Goal: Information Seeking & Learning: Learn about a topic

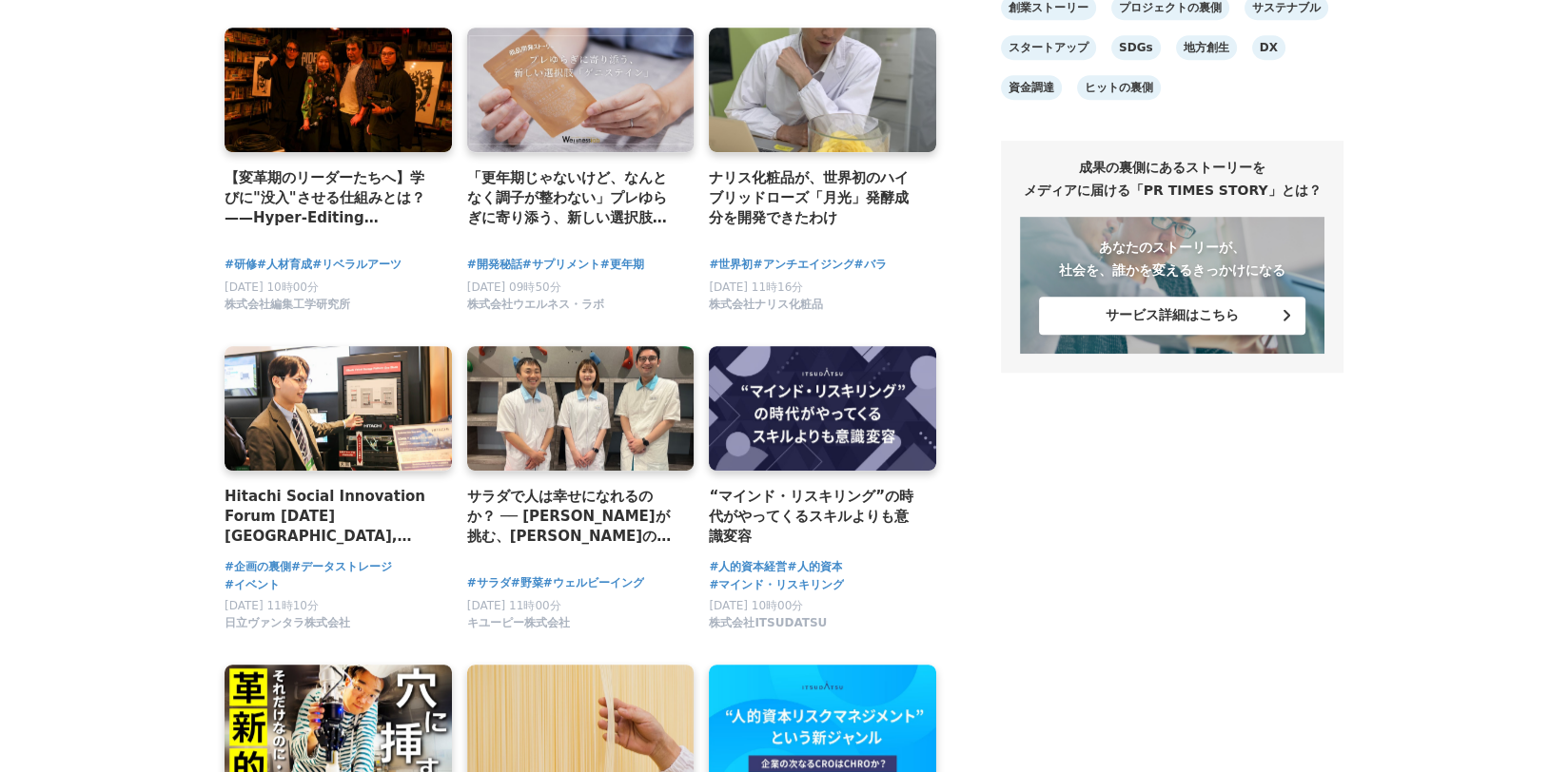
scroll to position [1521, 0]
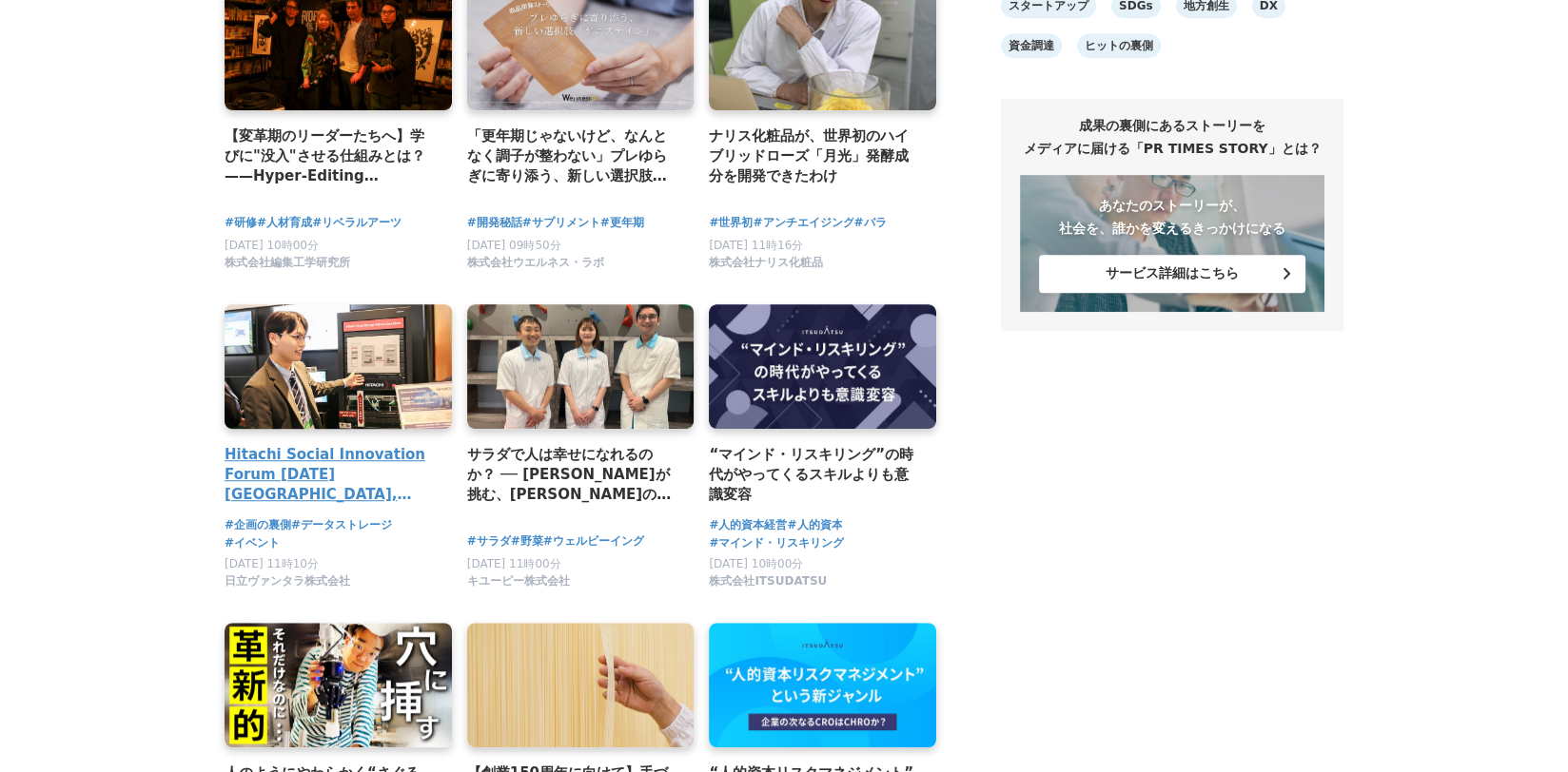
click at [327, 482] on h4 "Hitachi Social Innovation Forum [DATE] [GEOGRAPHIC_DATA], OSAKA 会場レポート＆展示紹介" at bounding box center [330, 475] width 212 height 62
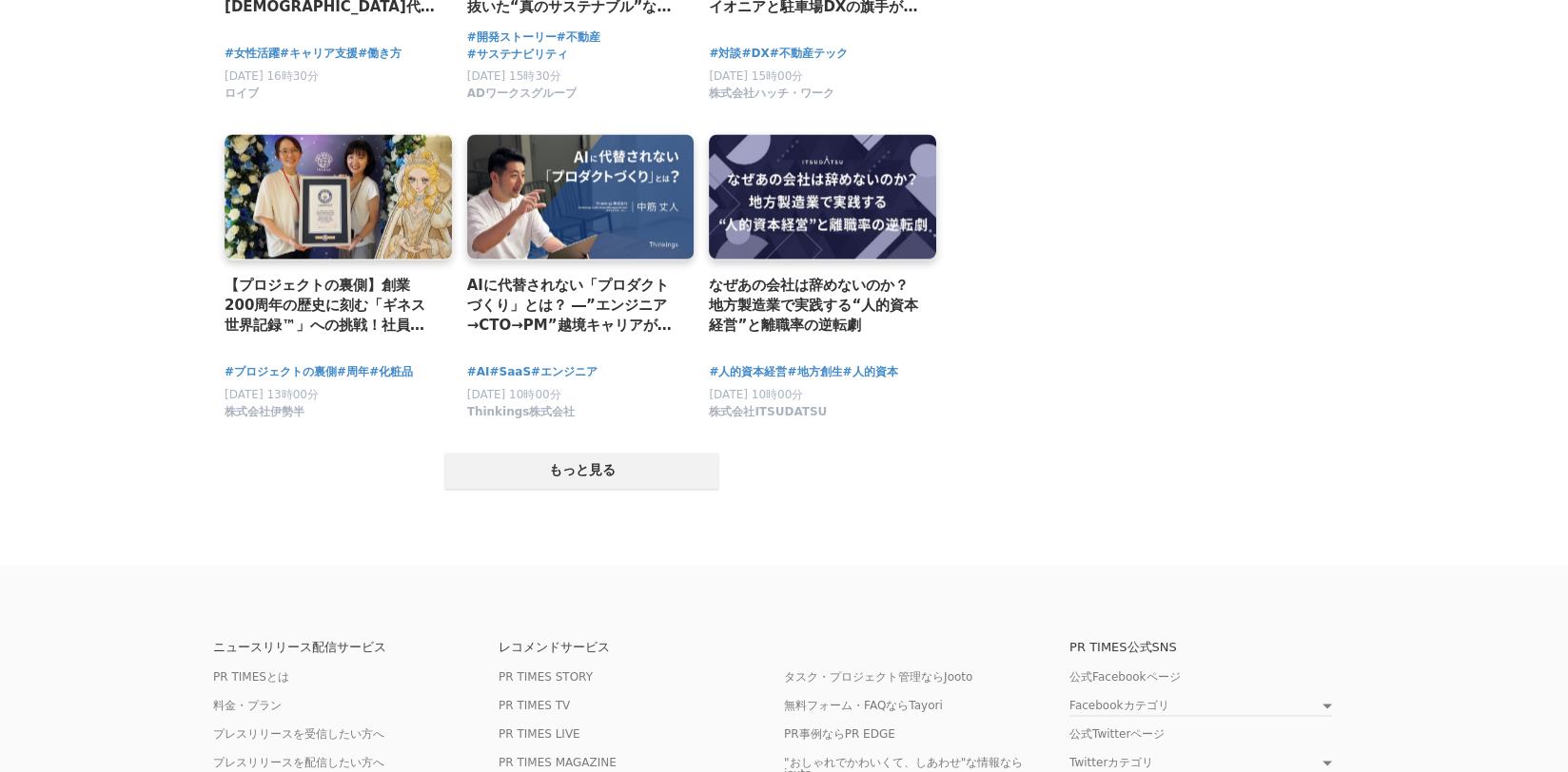
scroll to position [3613, 0]
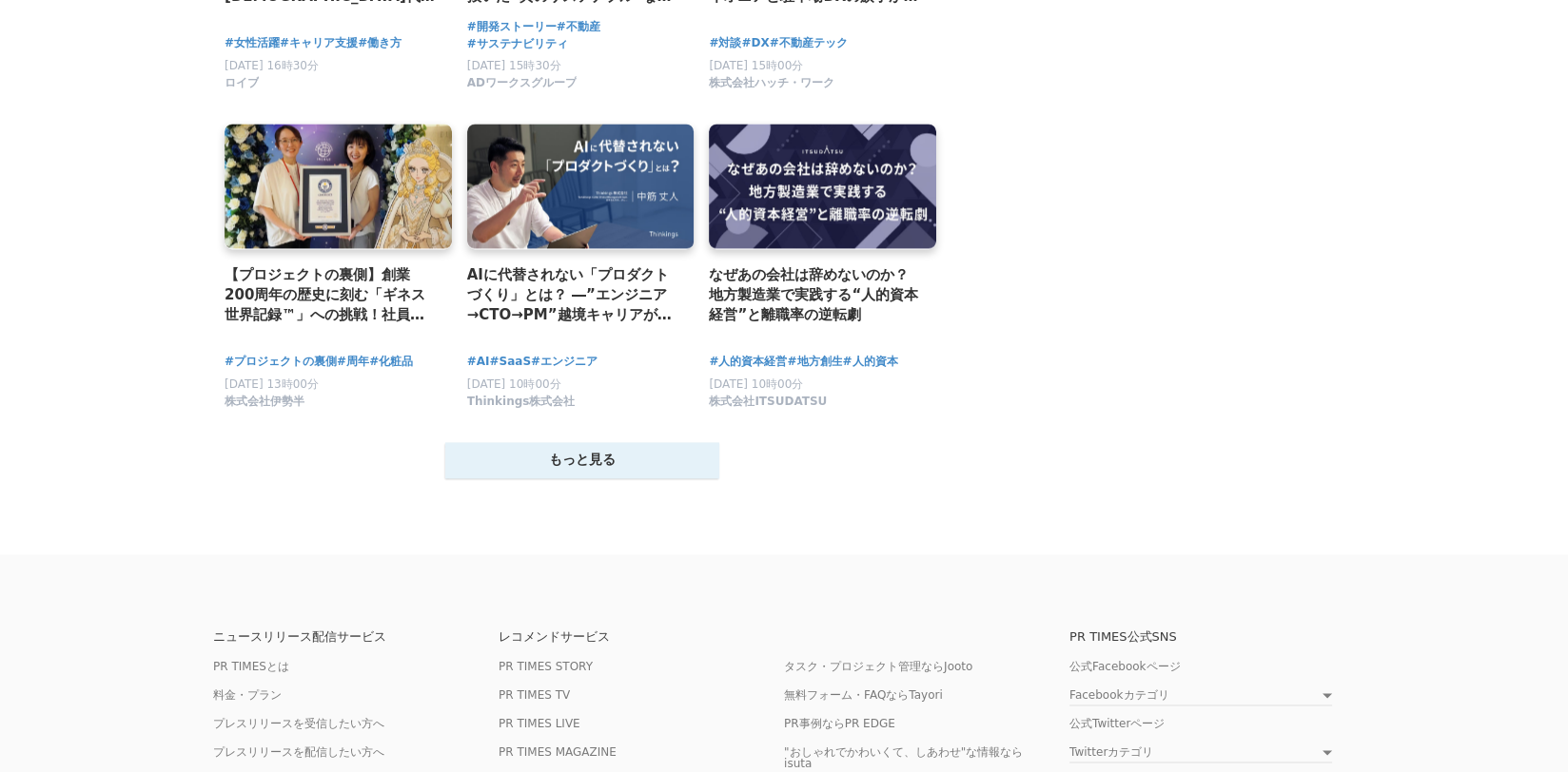
click at [586, 479] on button "もっと見る" at bounding box center [582, 459] width 274 height 36
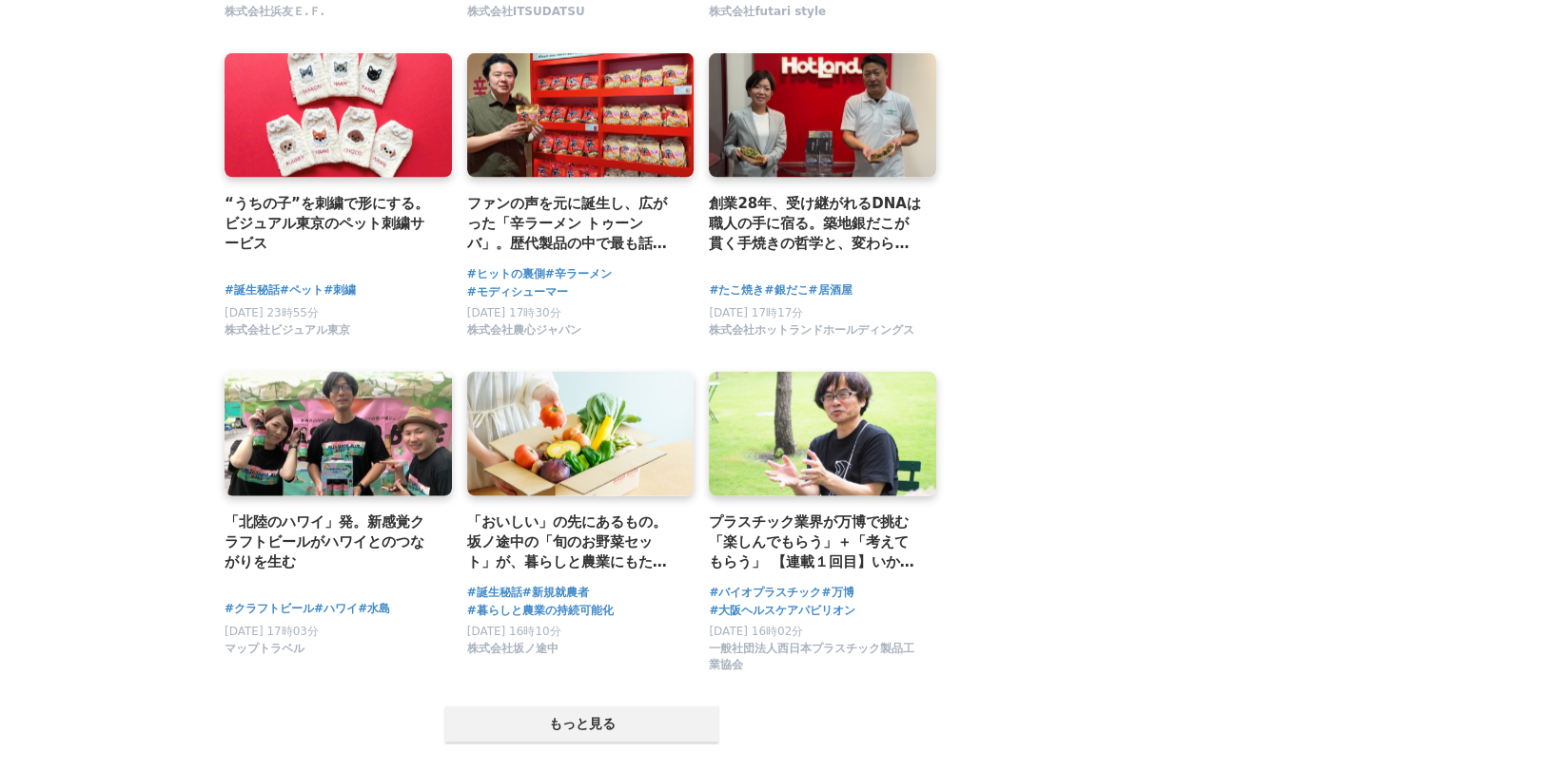
scroll to position [5418, 0]
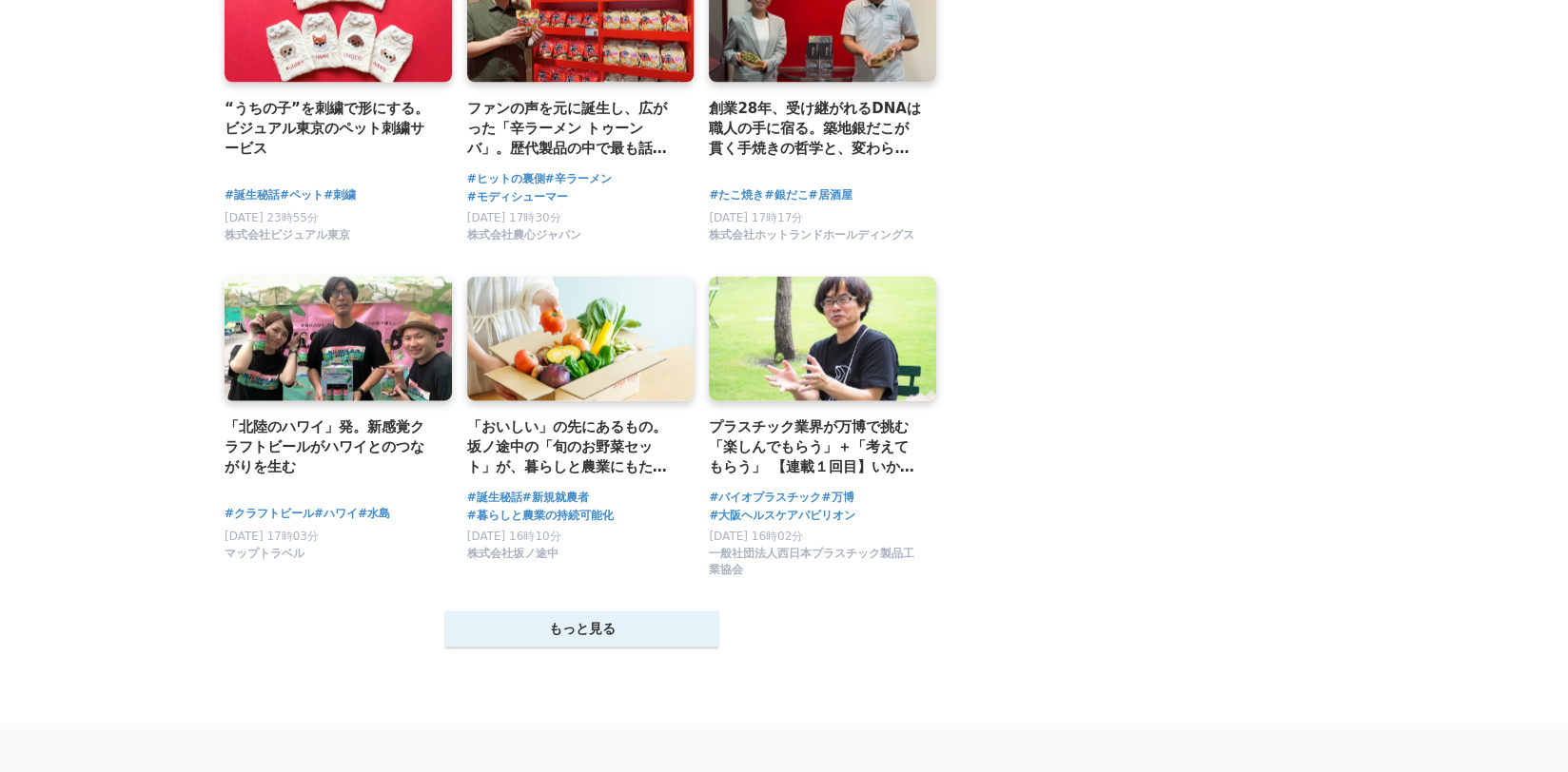
click at [631, 647] on button "もっと見る" at bounding box center [582, 628] width 274 height 36
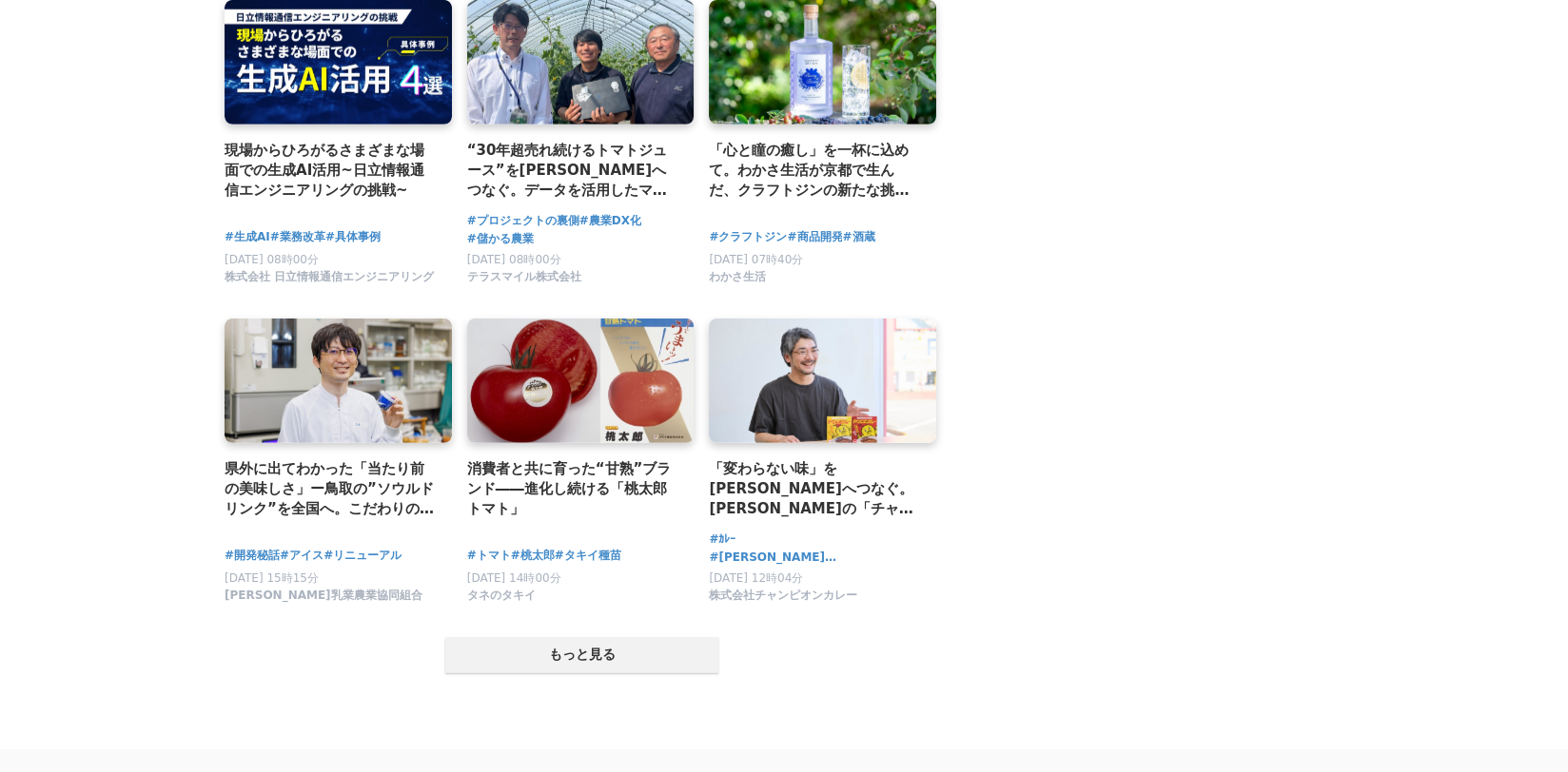
scroll to position [7415, 0]
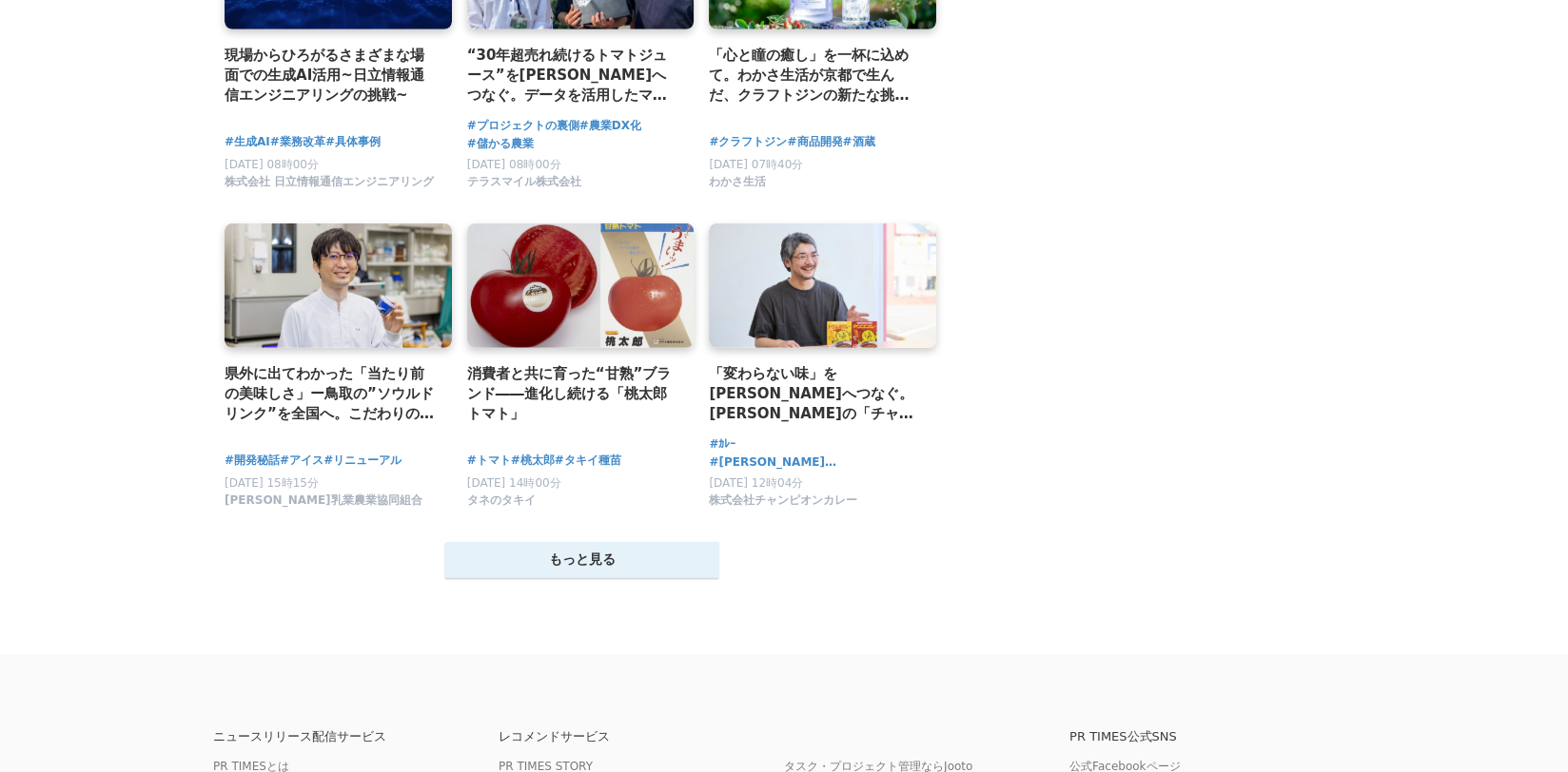
click at [555, 578] on button "もっと見る" at bounding box center [582, 560] width 274 height 36
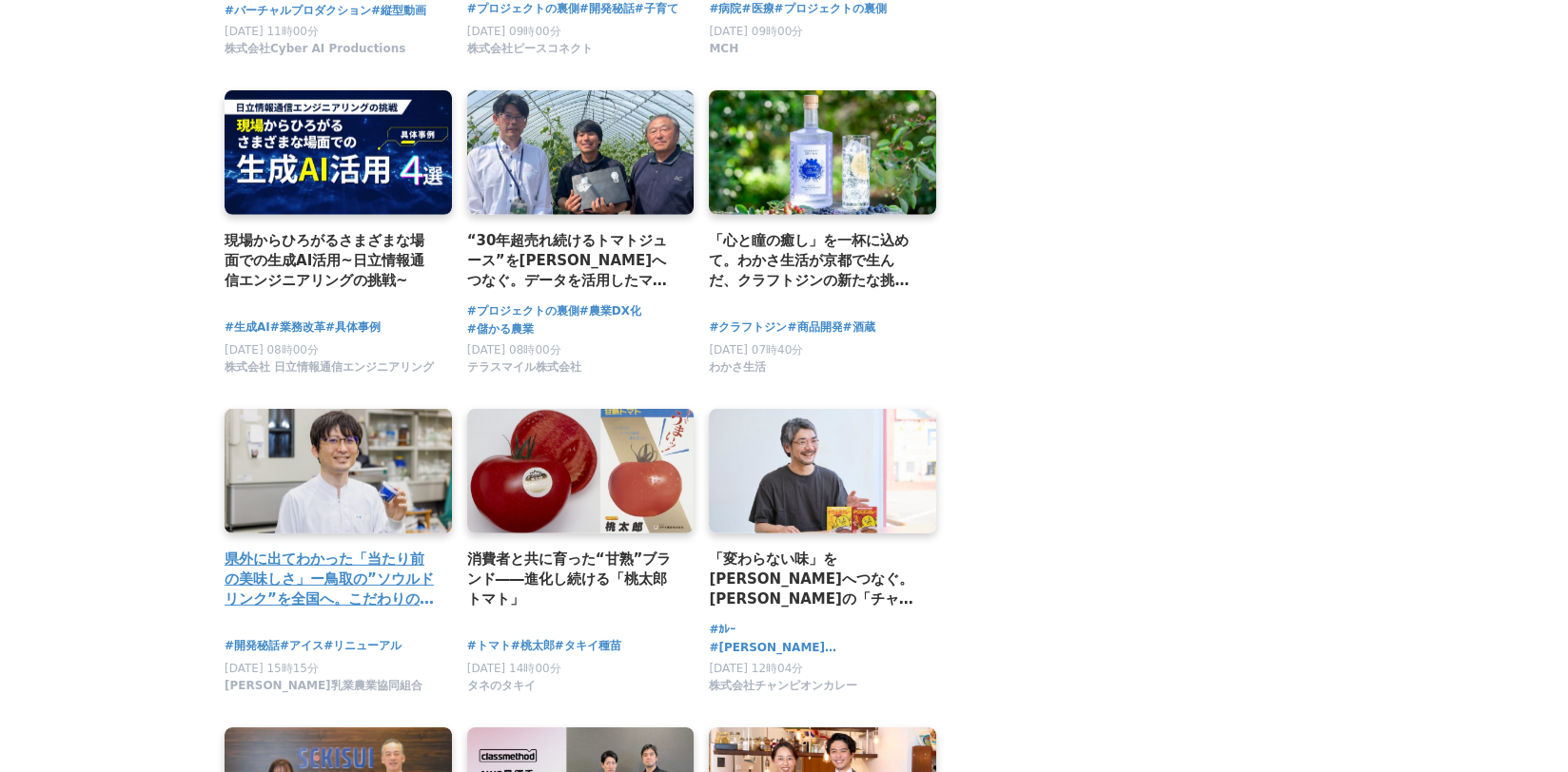
scroll to position [7225, 0]
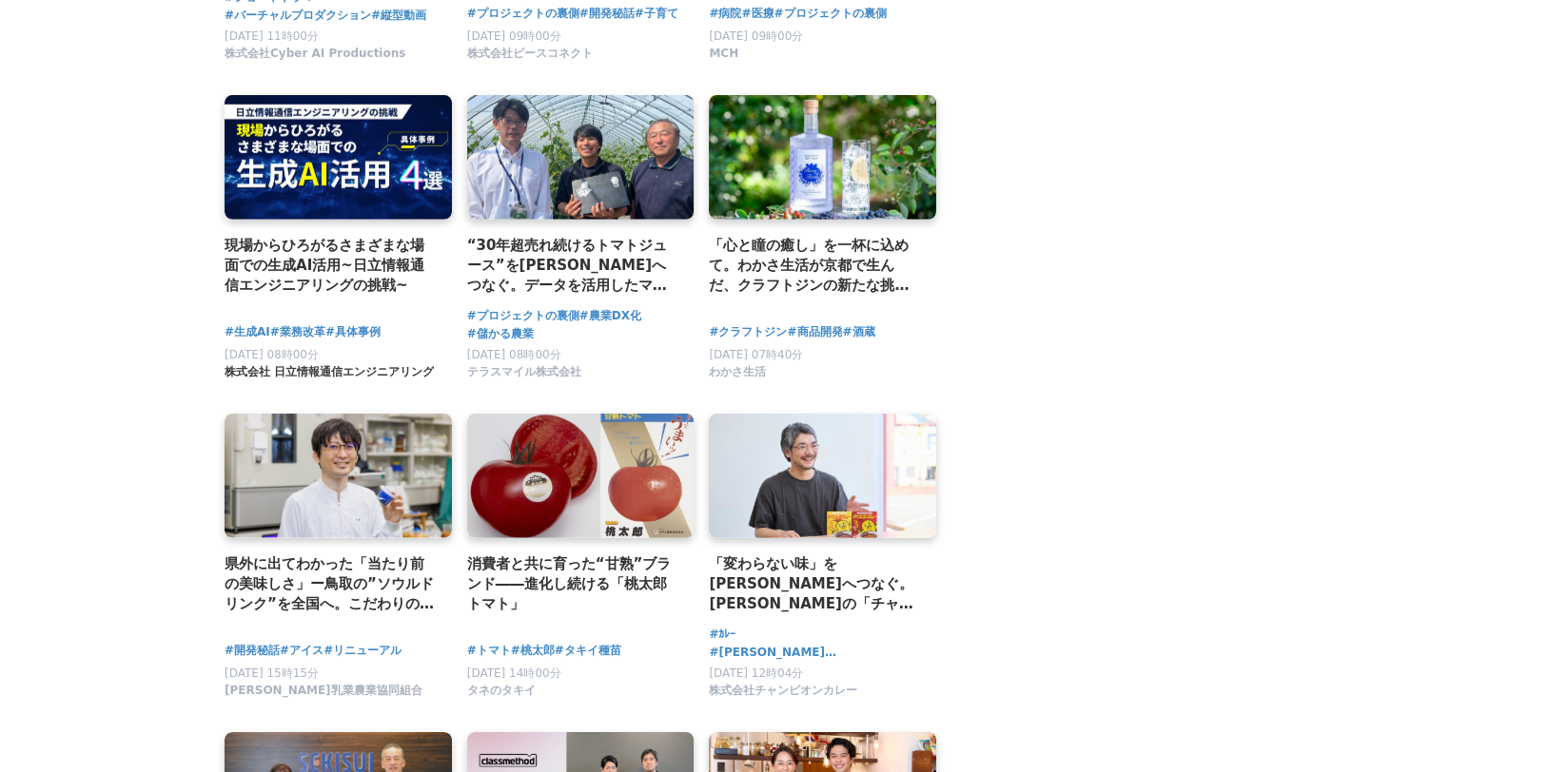
click at [353, 380] on span "株式会社 日立情報通信エンジニアリング" at bounding box center [328, 372] width 210 height 16
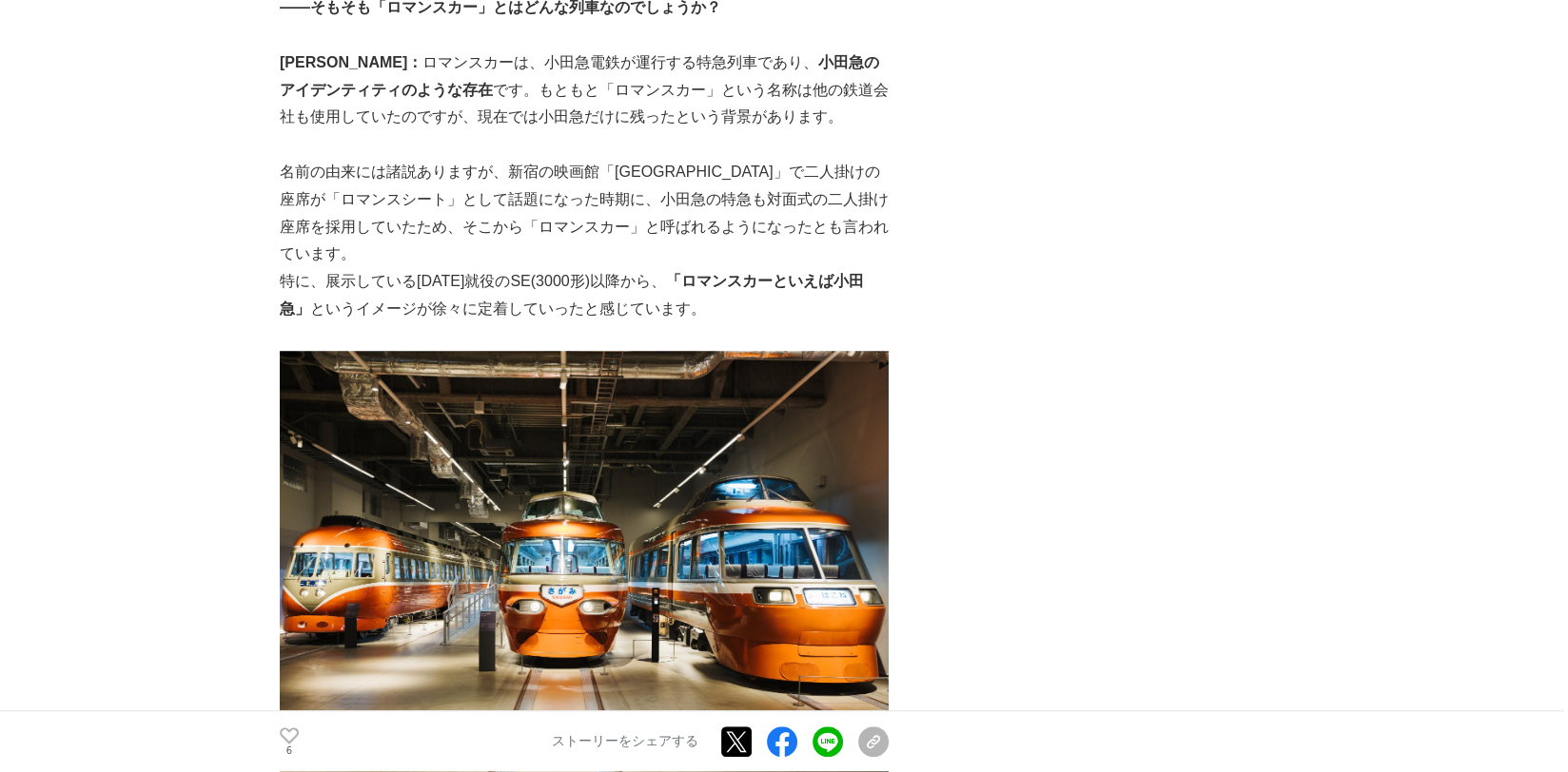
scroll to position [9, 0]
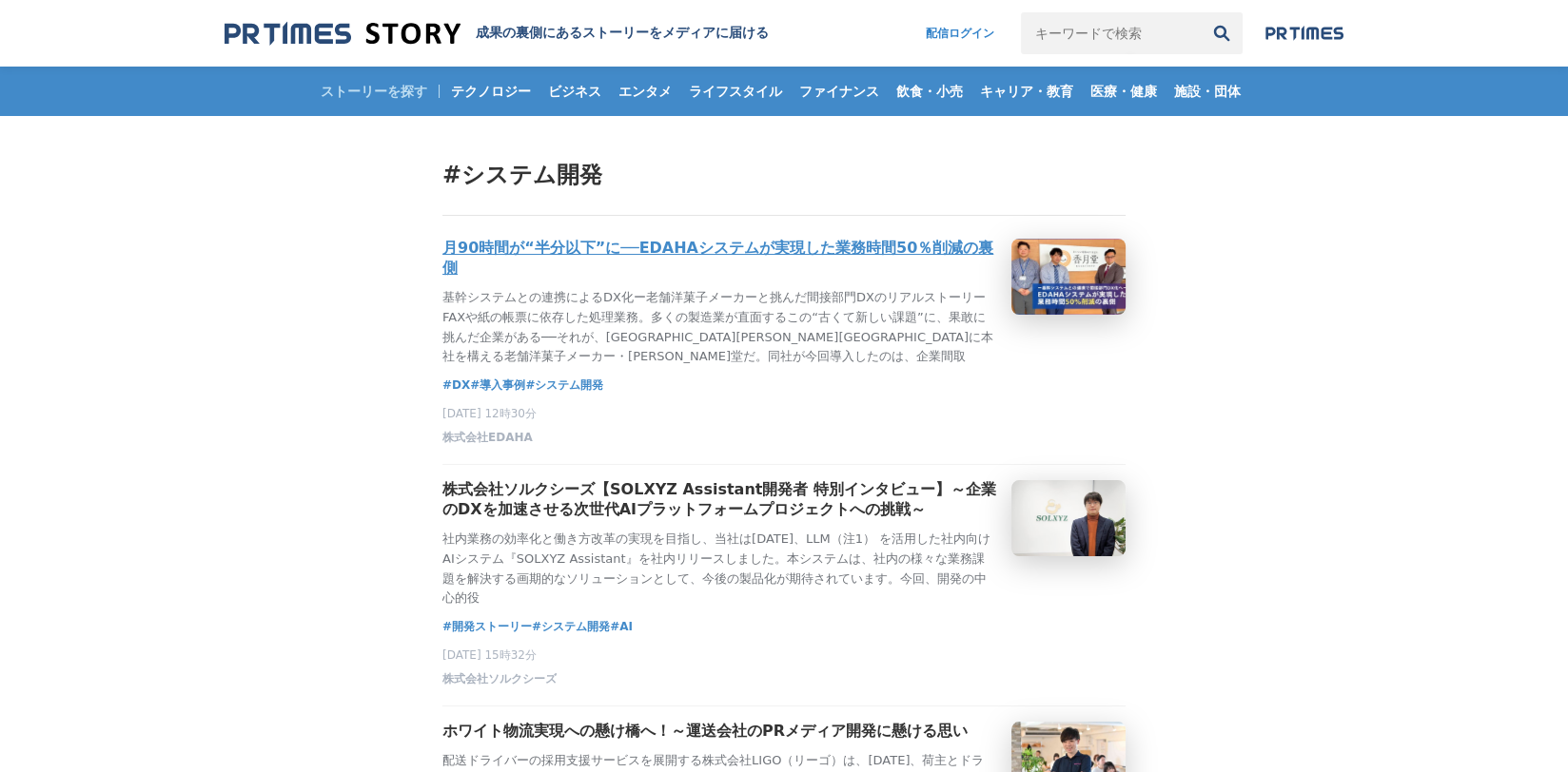
click at [611, 249] on h3 "月90時間が“半分以下”に──EDAHAシステムが実現した業務時間50％削減の裏側" at bounding box center [718, 258] width 553 height 40
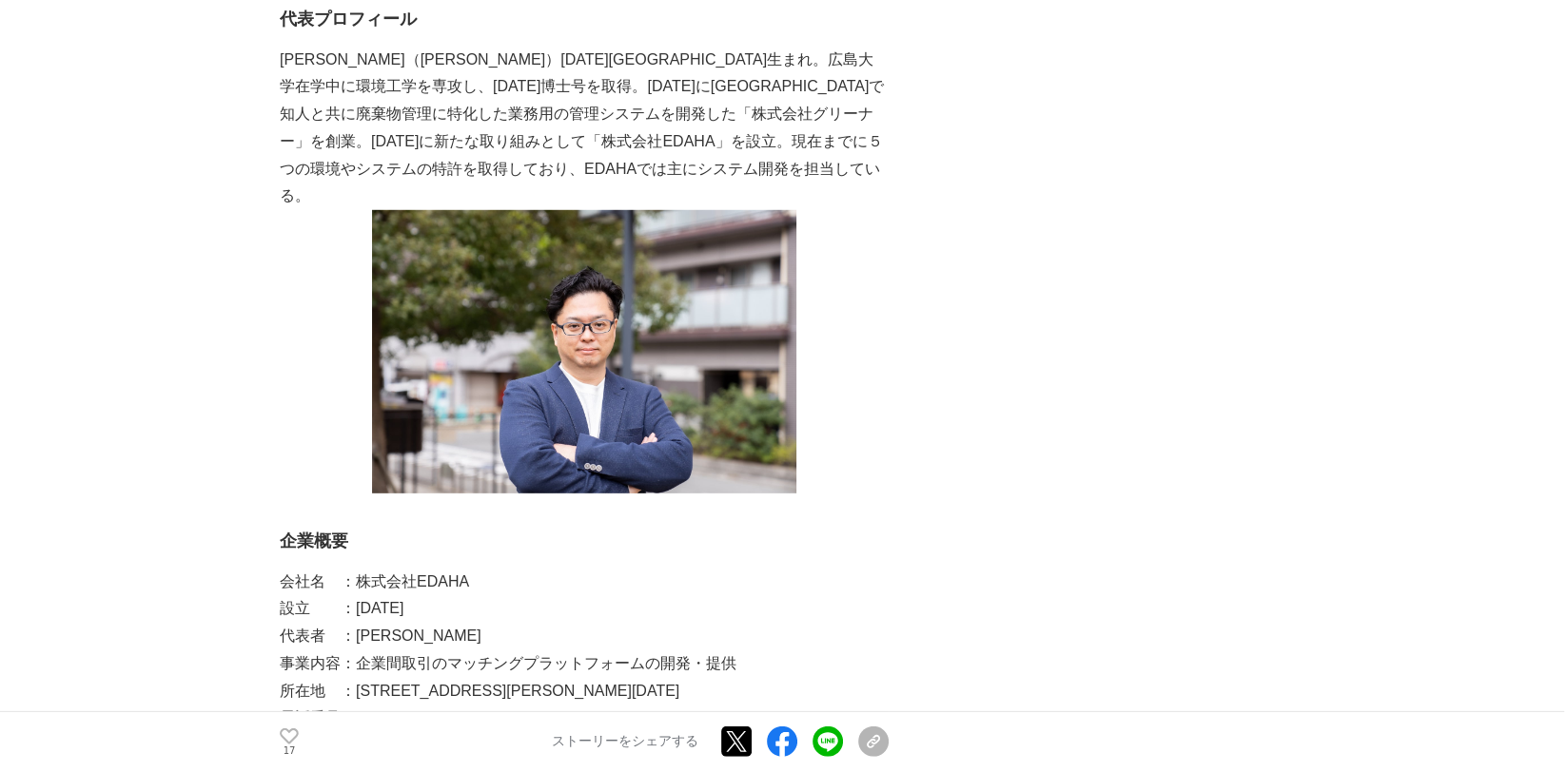
scroll to position [6940, 0]
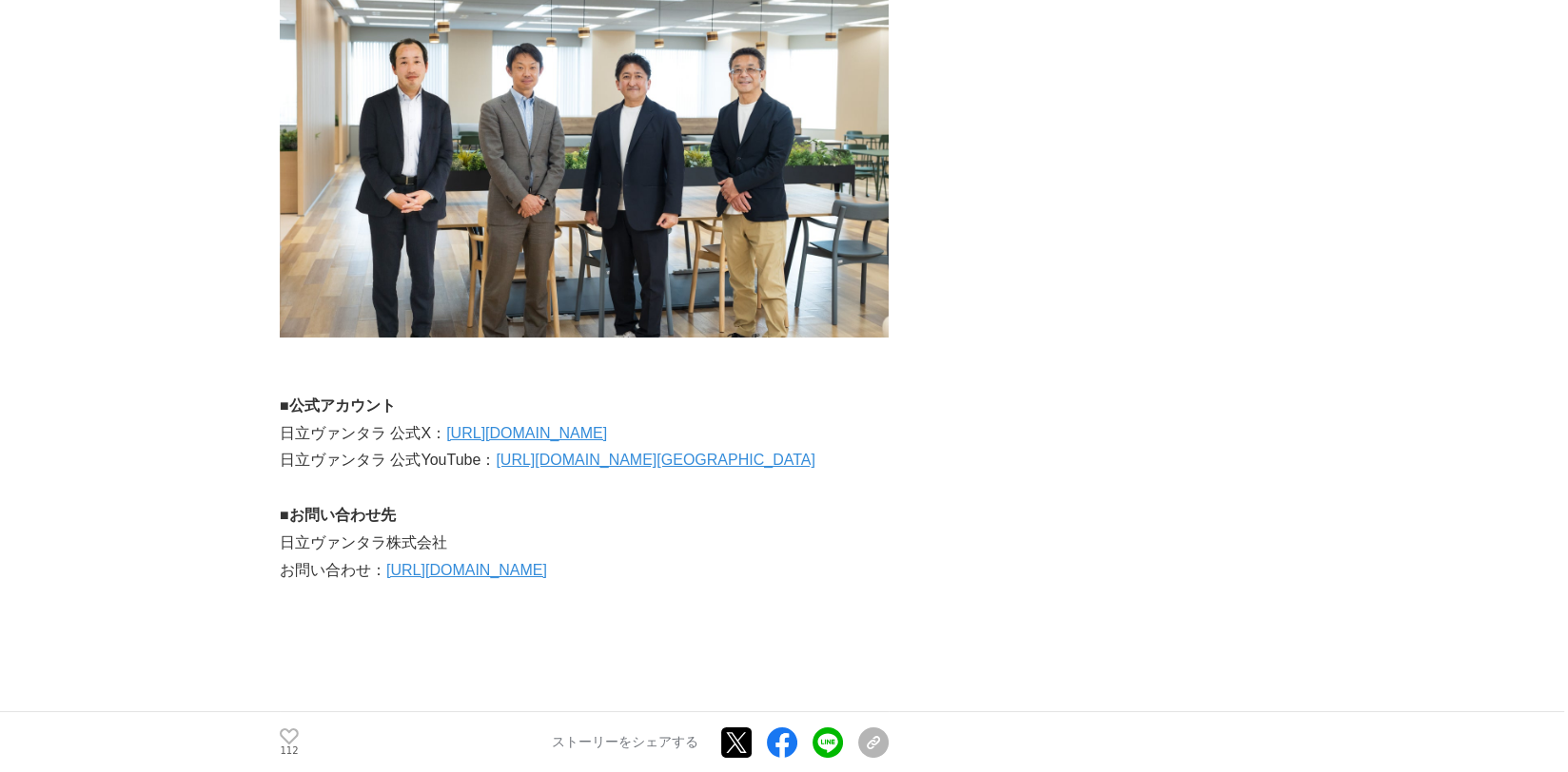
scroll to position [8651, 0]
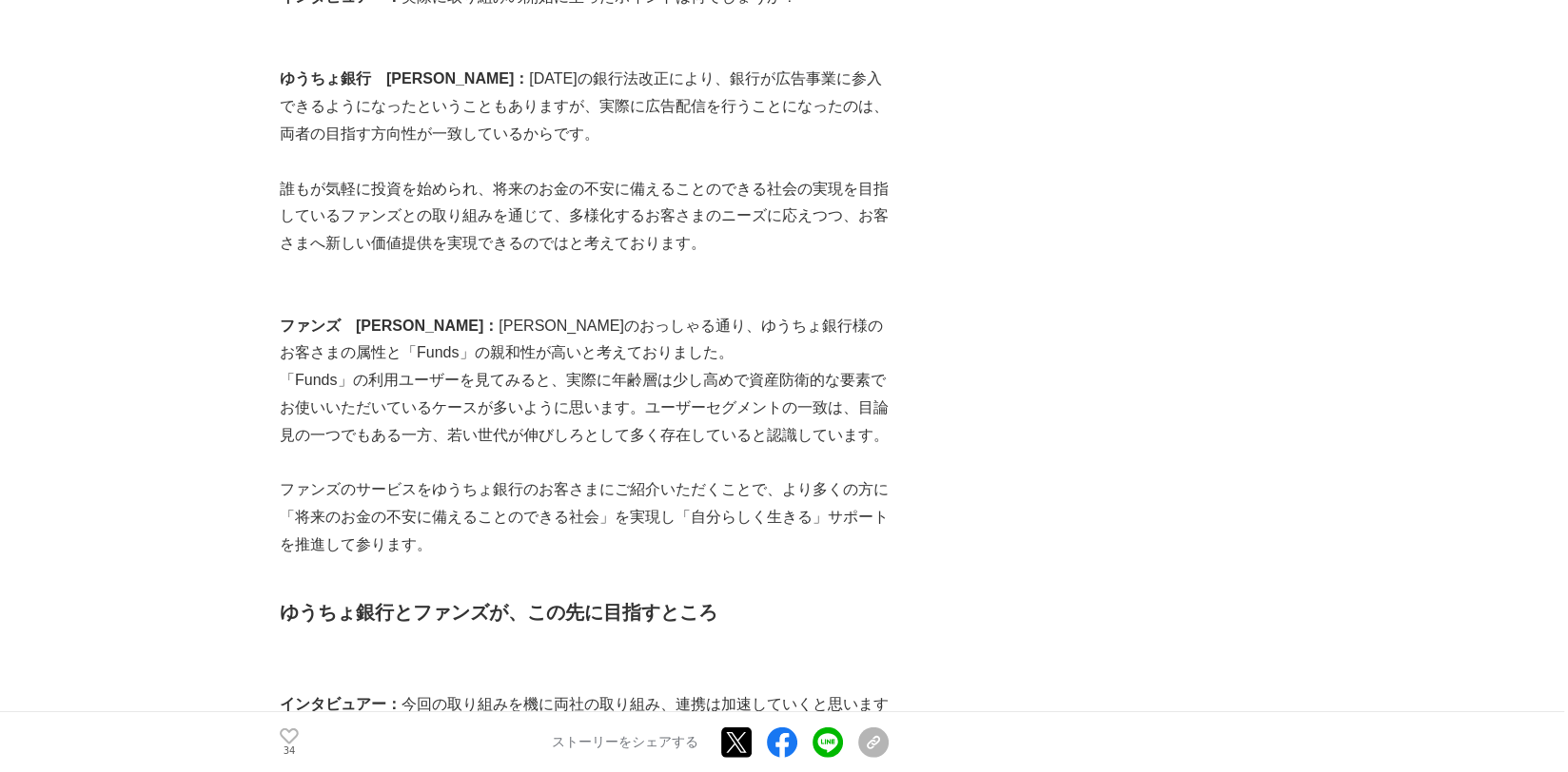
scroll to position [7130, 0]
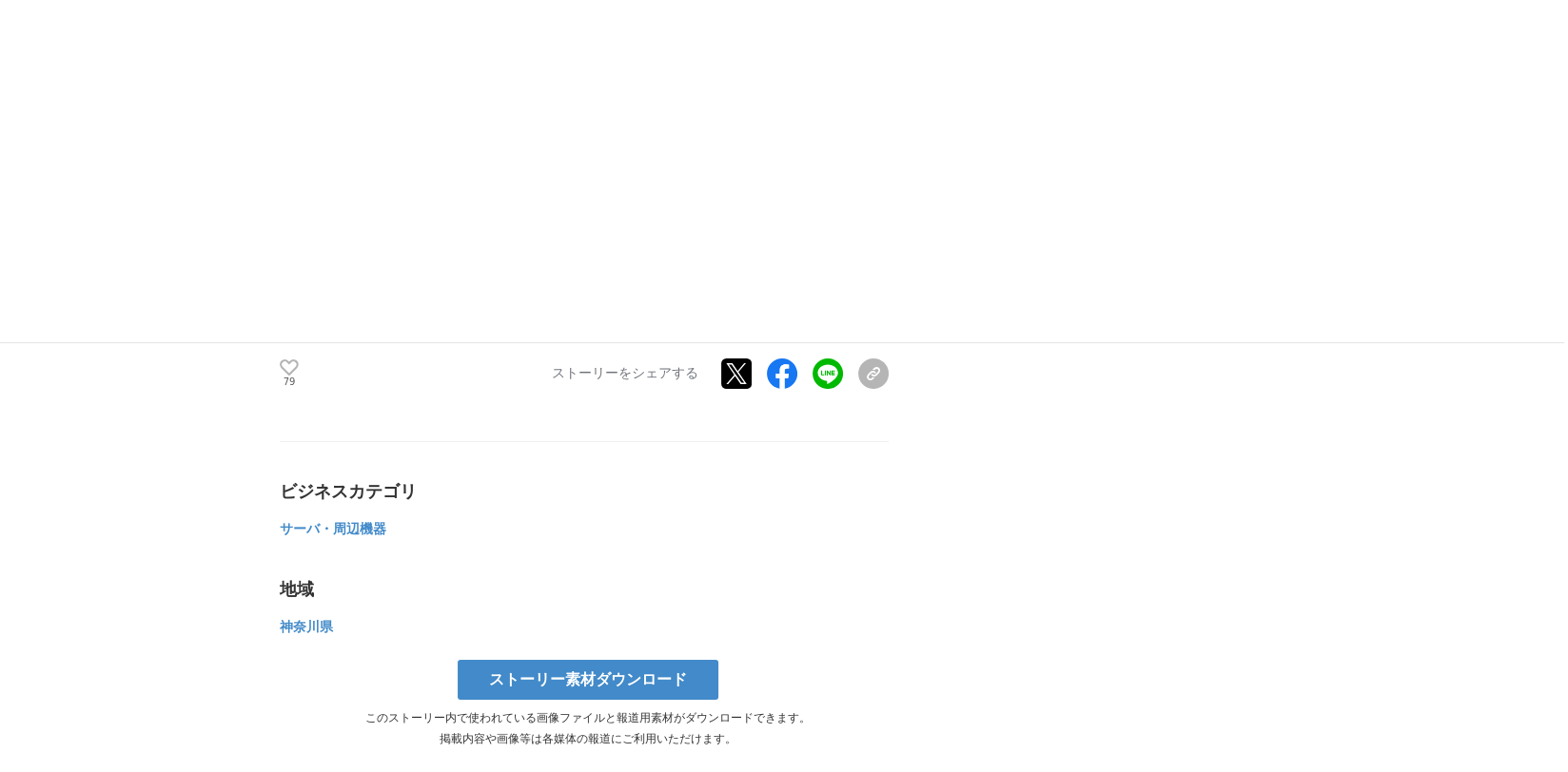
scroll to position [8936, 0]
